Goal: Task Accomplishment & Management: Manage account settings

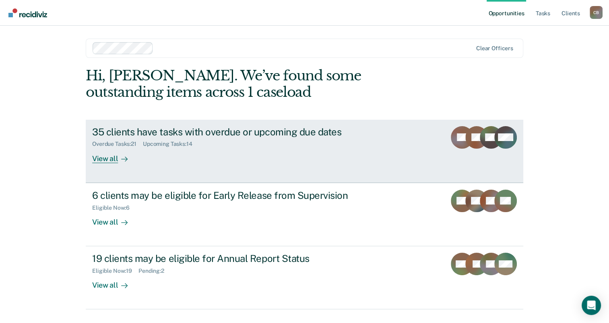
click at [103, 158] on div "View all" at bounding box center [114, 156] width 45 height 16
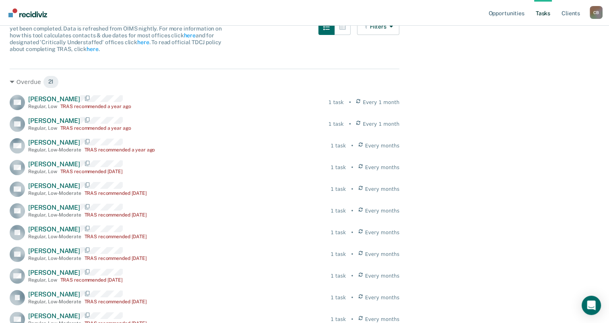
scroll to position [80, 0]
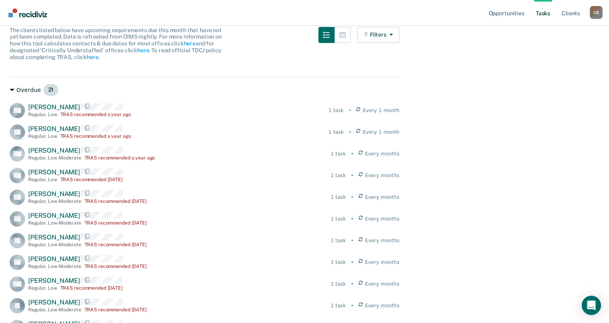
click at [12, 89] on icon at bounding box center [12, 90] width 5 height 2
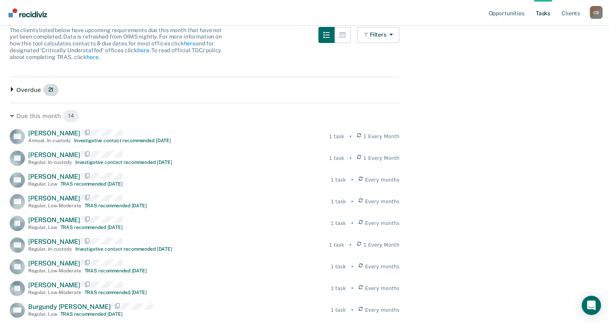
click at [12, 89] on icon at bounding box center [12, 89] width 2 height 5
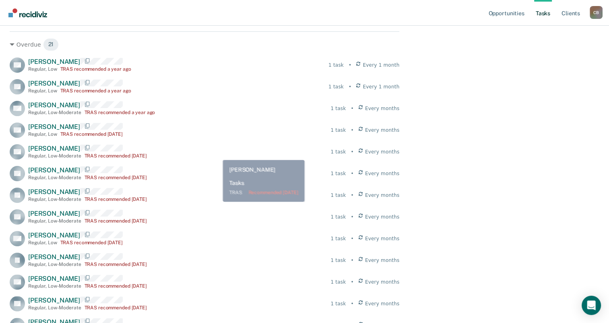
scroll to position [121, 0]
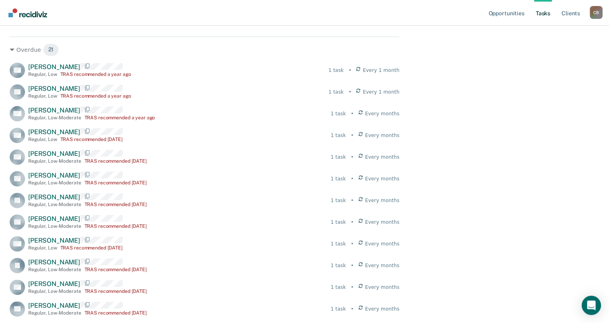
click at [544, 14] on link "Tasks" at bounding box center [543, 13] width 18 height 26
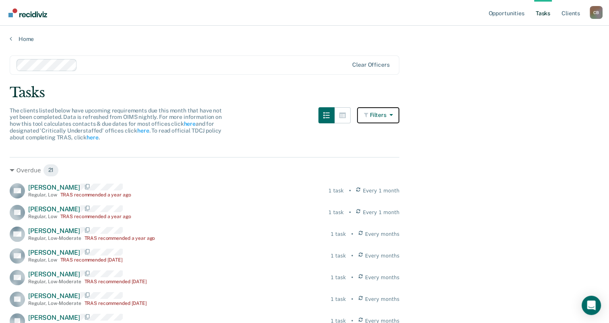
click at [392, 115] on icon "button" at bounding box center [389, 115] width 6 height 6
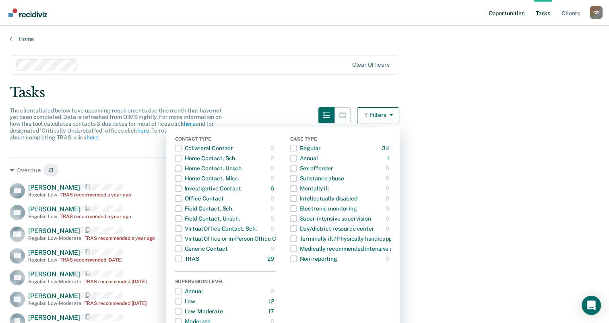
click at [502, 14] on link "Opportunities" at bounding box center [505, 13] width 39 height 26
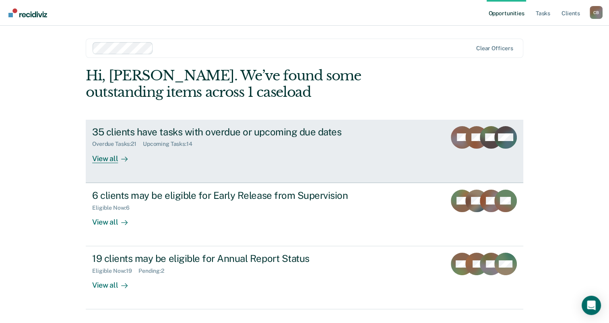
click at [180, 144] on div "Upcoming Tasks : 14" at bounding box center [171, 144] width 56 height 7
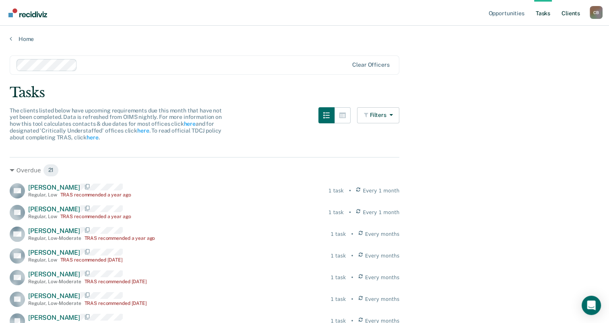
click at [568, 13] on link "Client s" at bounding box center [570, 13] width 22 height 26
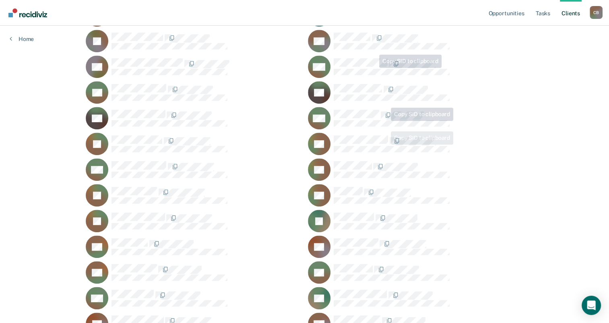
scroll to position [362, 0]
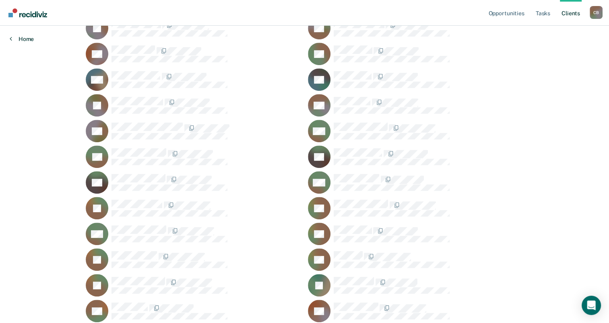
click at [22, 38] on link "Home" at bounding box center [22, 38] width 24 height 7
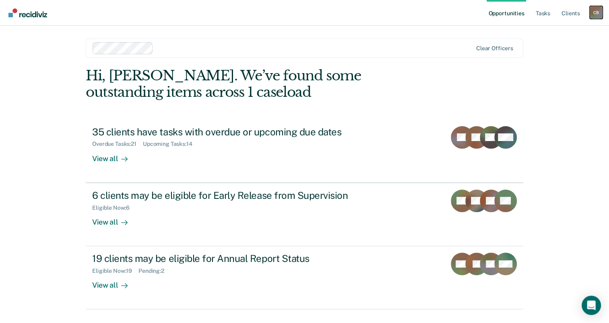
click at [595, 12] on div "C B" at bounding box center [595, 12] width 13 height 13
click at [551, 52] on link "Log Out" at bounding box center [563, 52] width 65 height 7
